Goal: Task Accomplishment & Management: Manage account settings

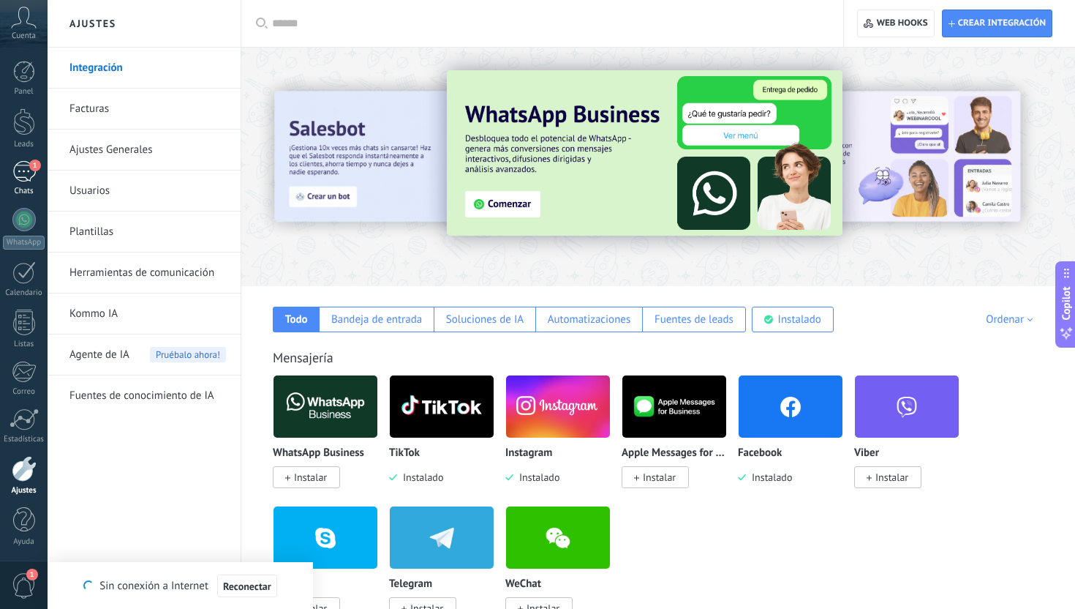
click at [25, 181] on div "1" at bounding box center [23, 171] width 23 height 21
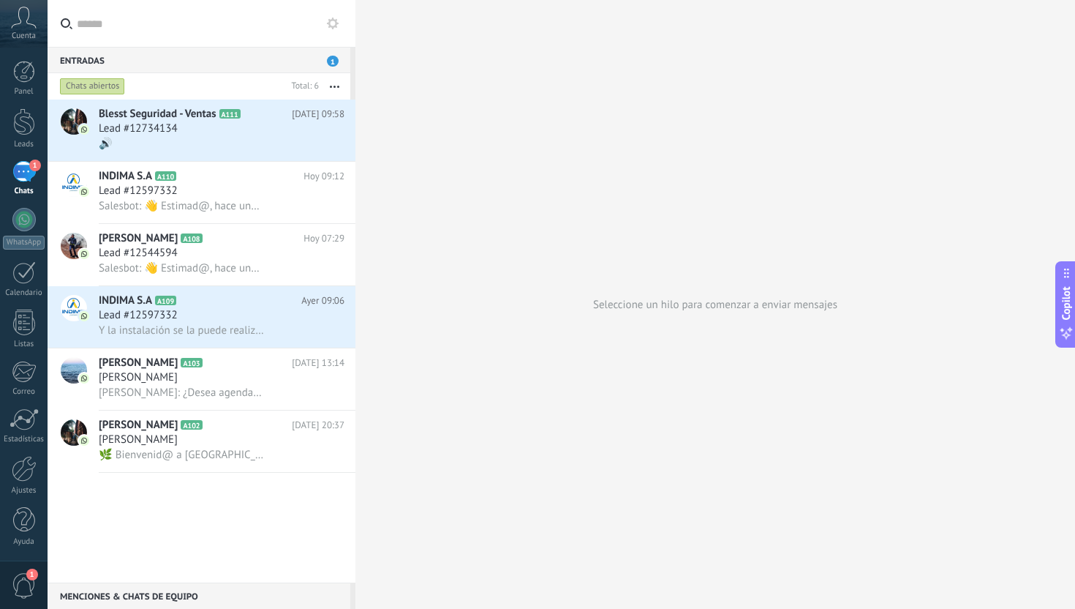
click at [307, 260] on div "Lead #12544594" at bounding box center [222, 253] width 246 height 15
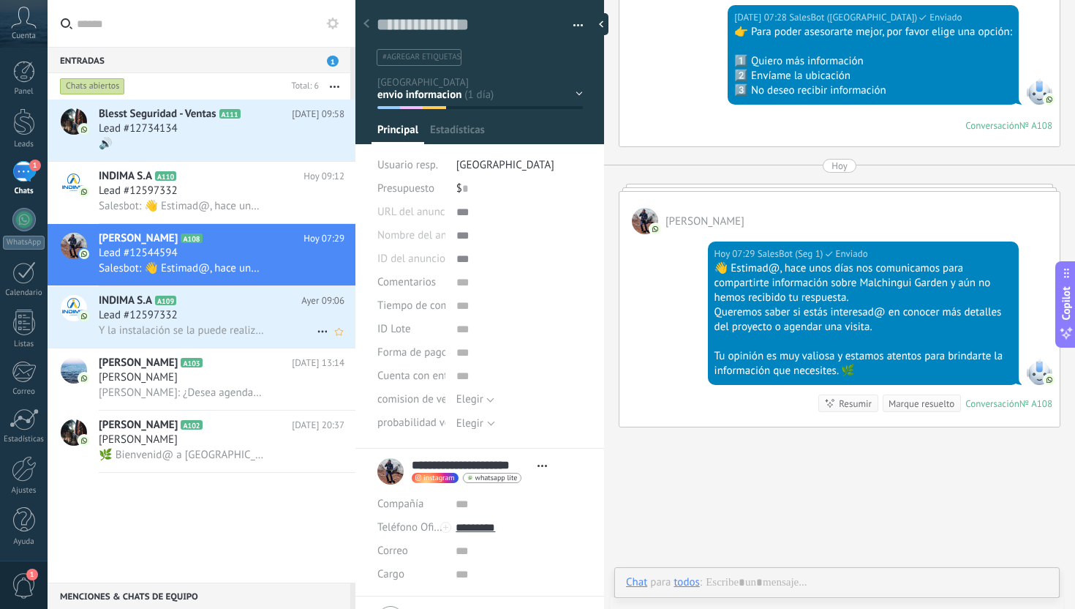
scroll to position [22, 0]
